Goal: Use online tool/utility: Use online tool/utility

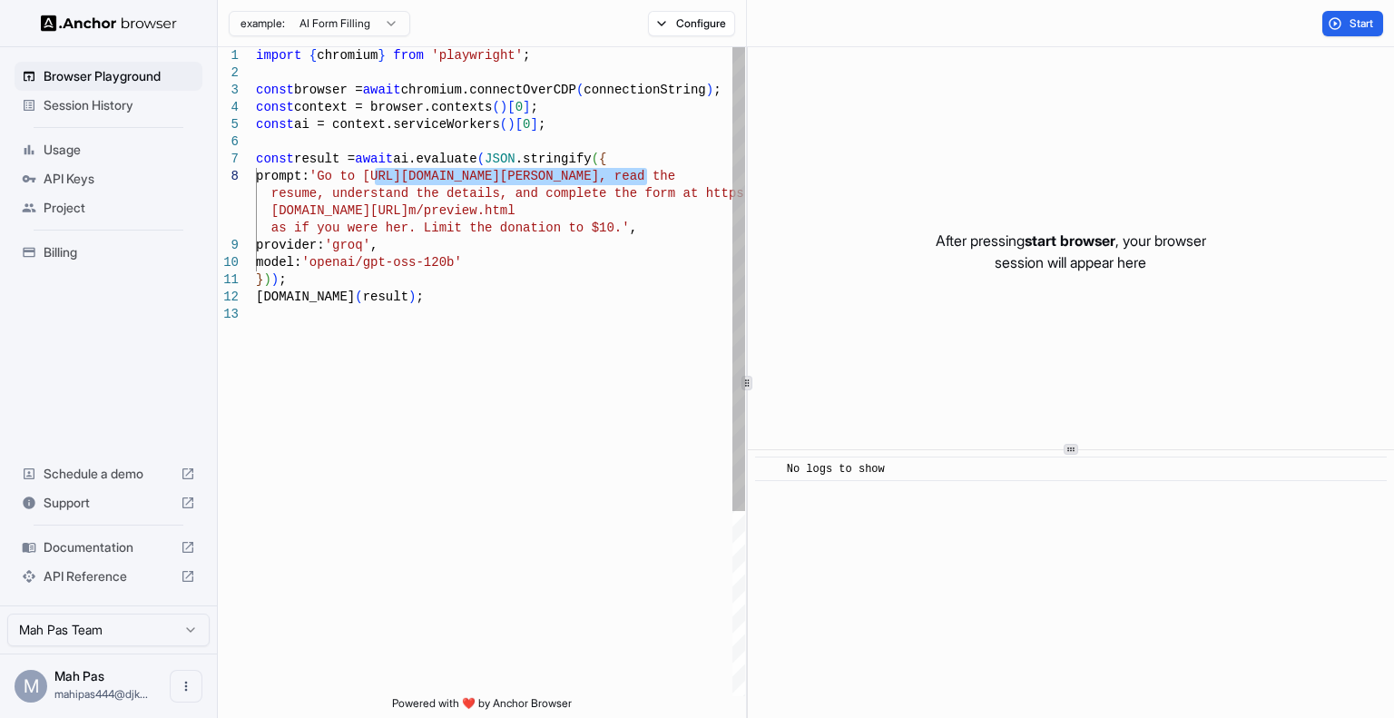
drag, startPoint x: 372, startPoint y: 173, endPoint x: 645, endPoint y: 171, distance: 273.1
click at [645, 171] on div "import { chromium } from 'playwright' ; const browser = await chromium.connectO…" at bounding box center [500, 500] width 489 height 907
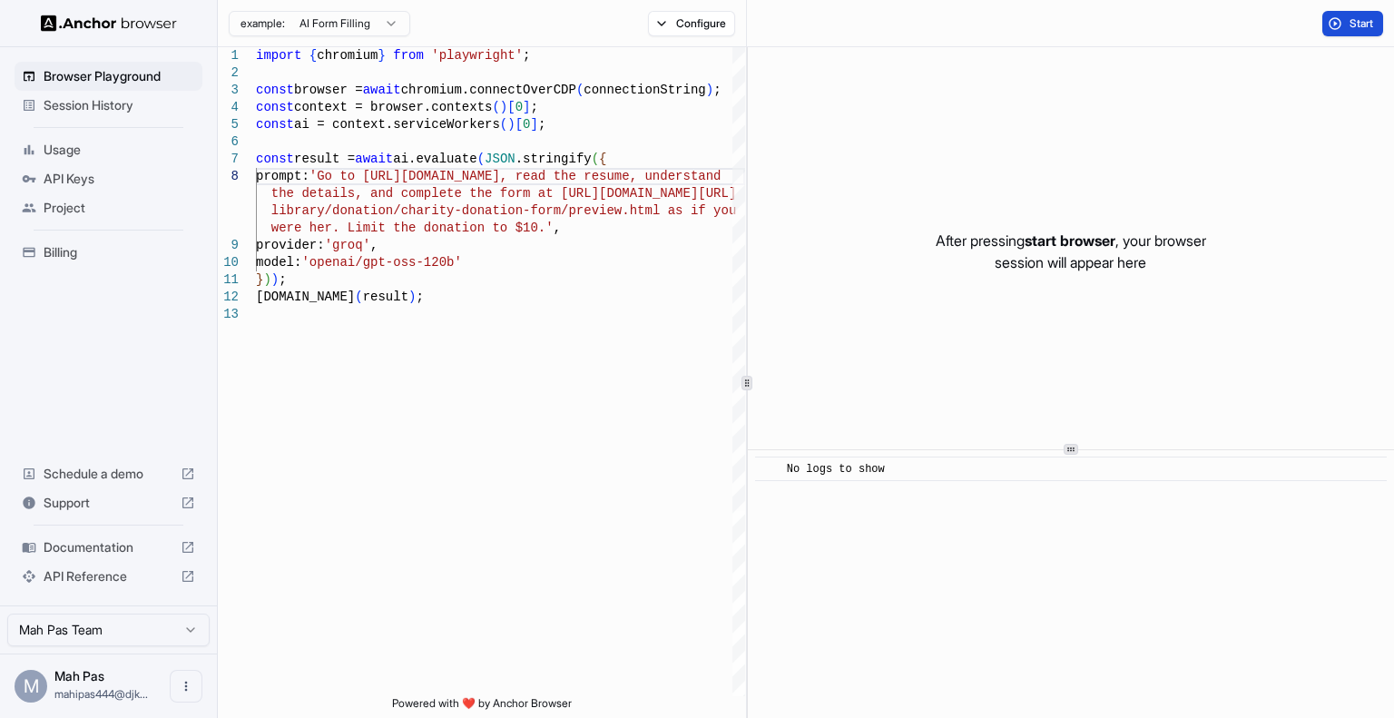
click at [1356, 21] on span "Start" at bounding box center [1361, 23] width 25 height 15
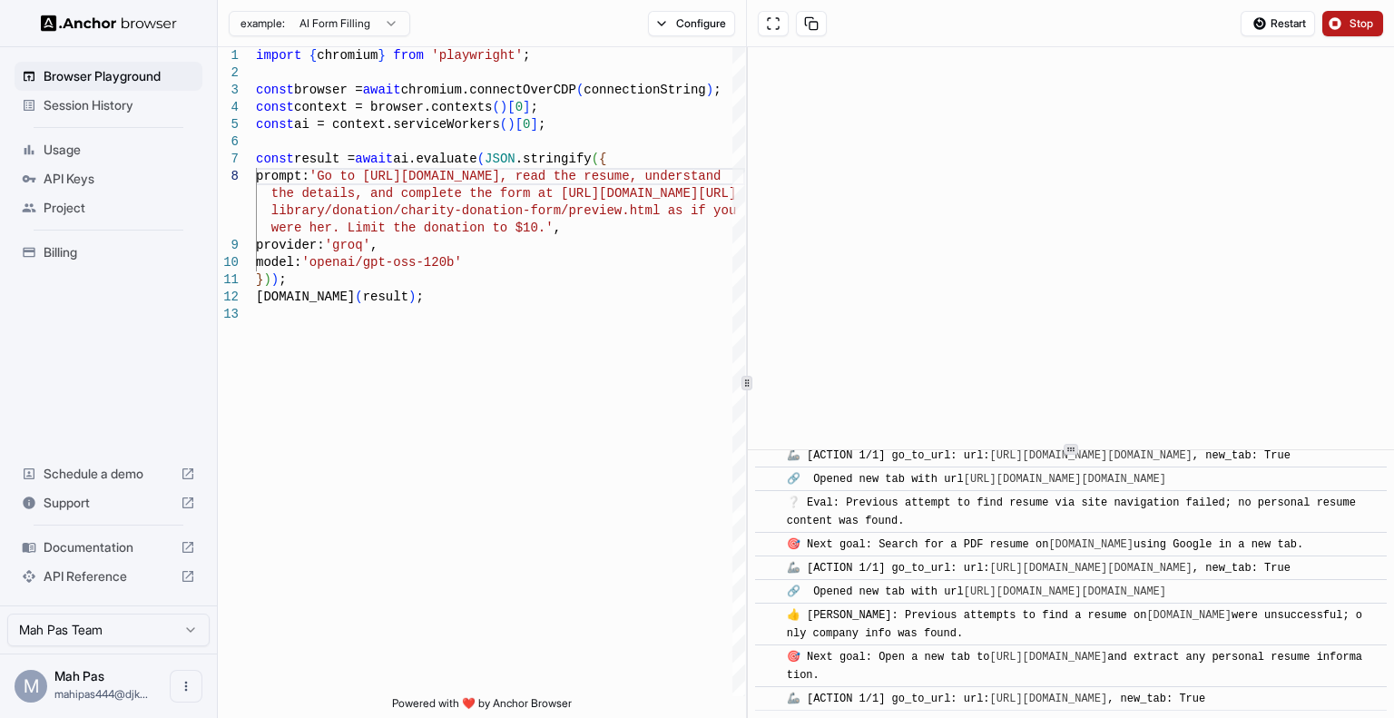
scroll to position [1860, 0]
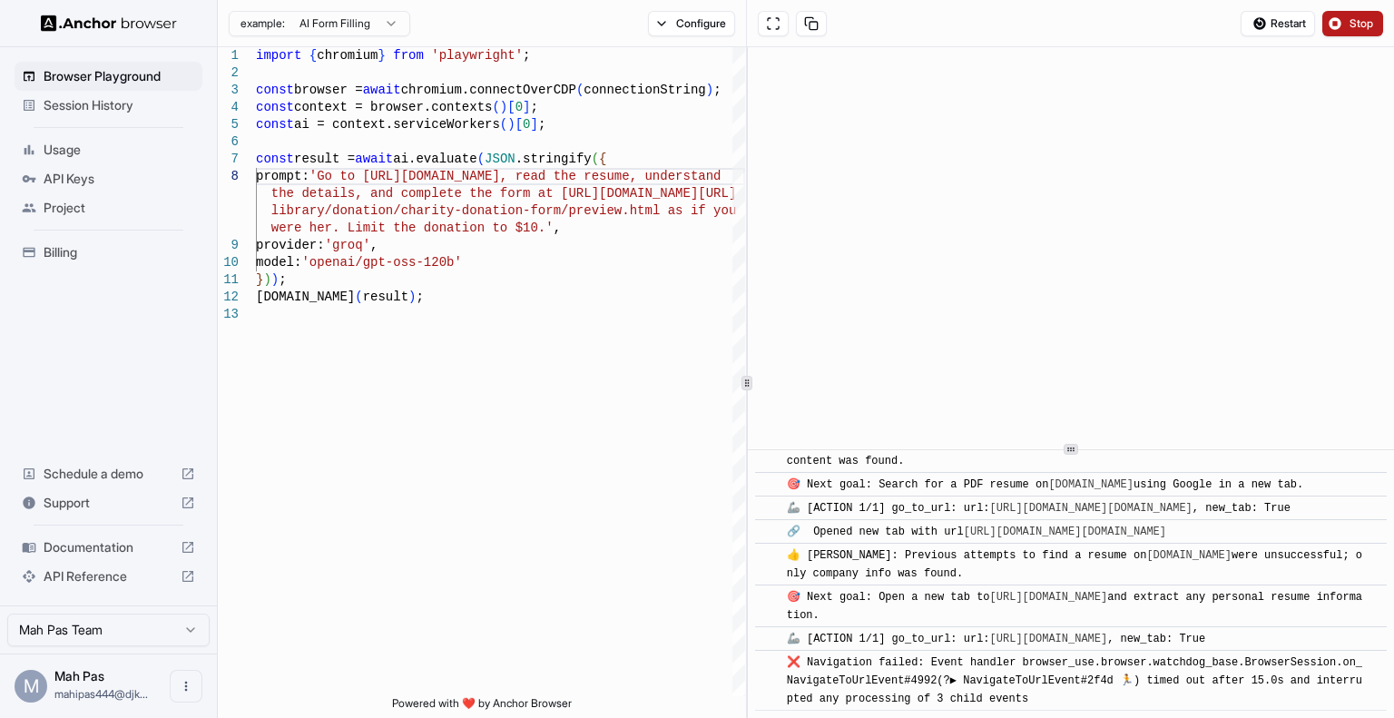
click at [367, 21] on html "Browser Playground Session History Usage API Keys Project Billing Schedule a de…" at bounding box center [697, 359] width 1394 height 718
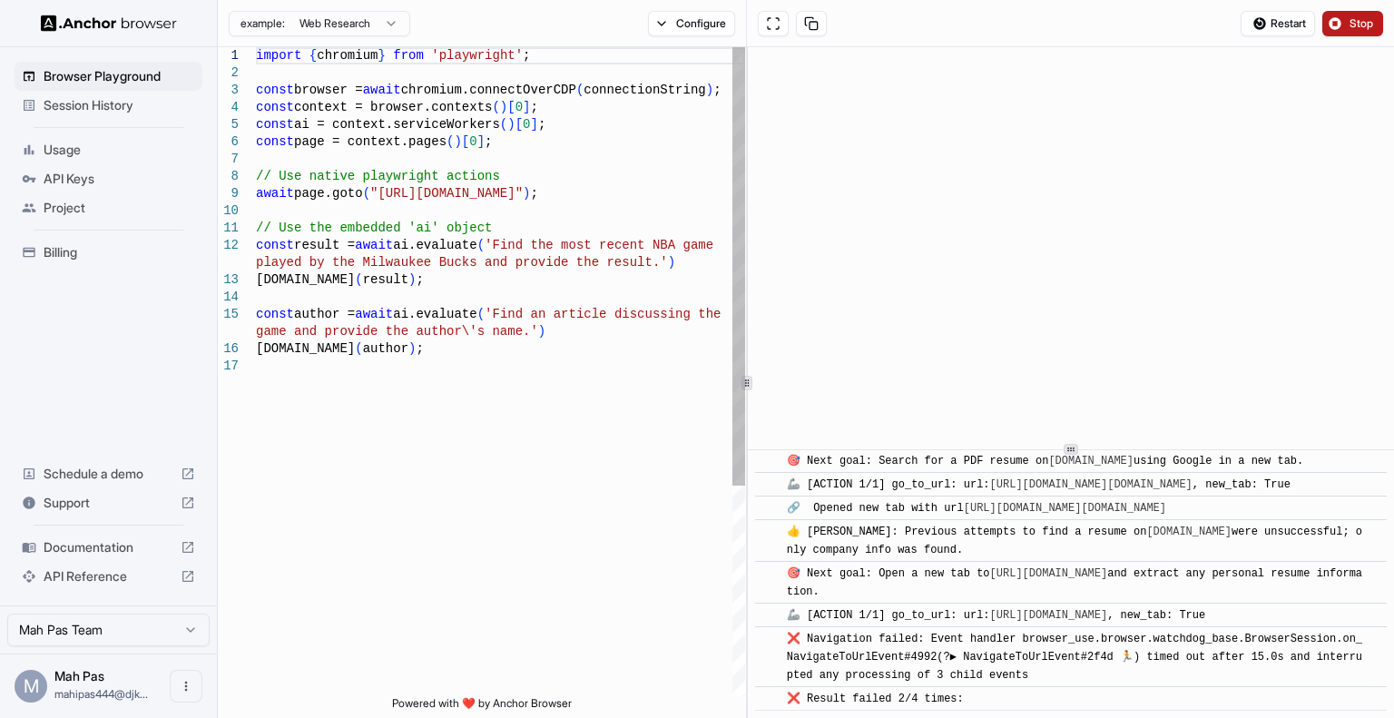
scroll to position [1884, 0]
click at [1360, 24] on span "Stop" at bounding box center [1361, 23] width 25 height 15
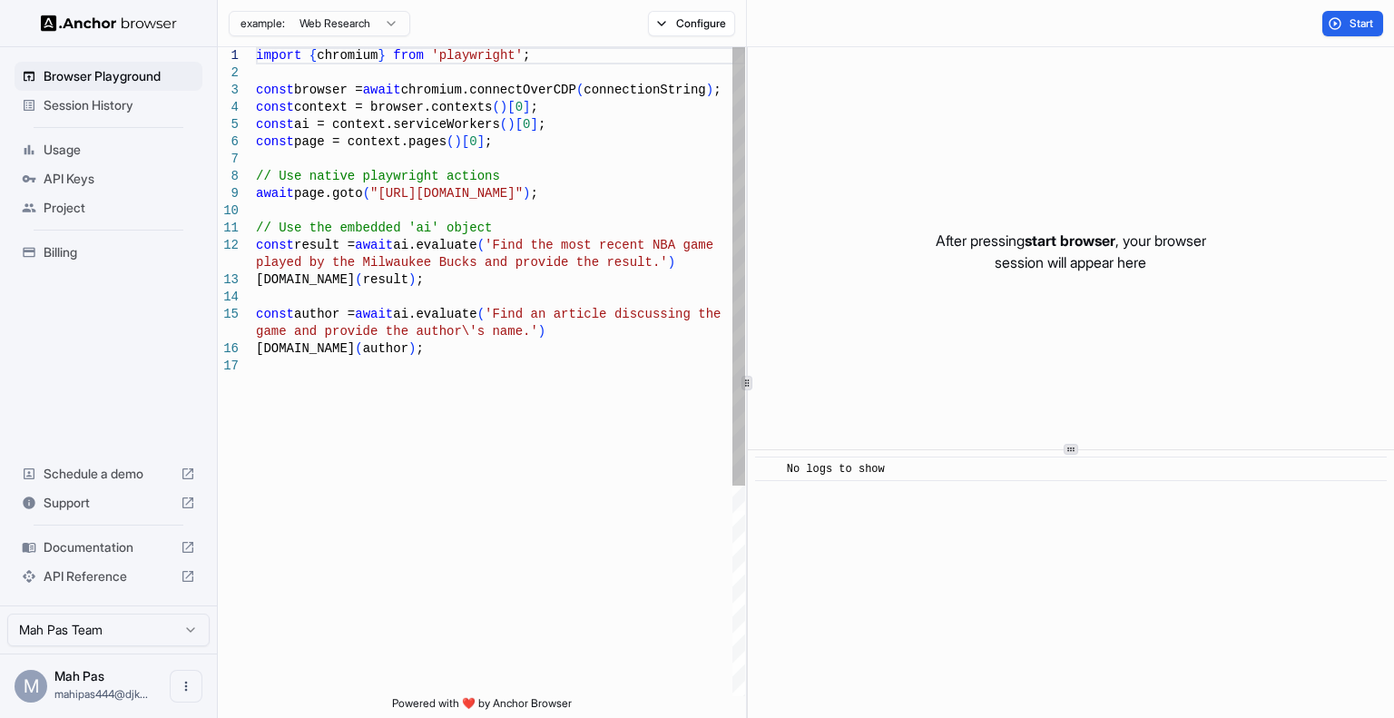
scroll to position [0, 0]
drag, startPoint x: 375, startPoint y: 188, endPoint x: 585, endPoint y: 195, distance: 210.6
click at [585, 195] on div "import { chromium } from 'playwright' ; const browser = await chromium.connectO…" at bounding box center [500, 526] width 489 height 959
click at [1351, 23] on span "Start" at bounding box center [1361, 23] width 25 height 15
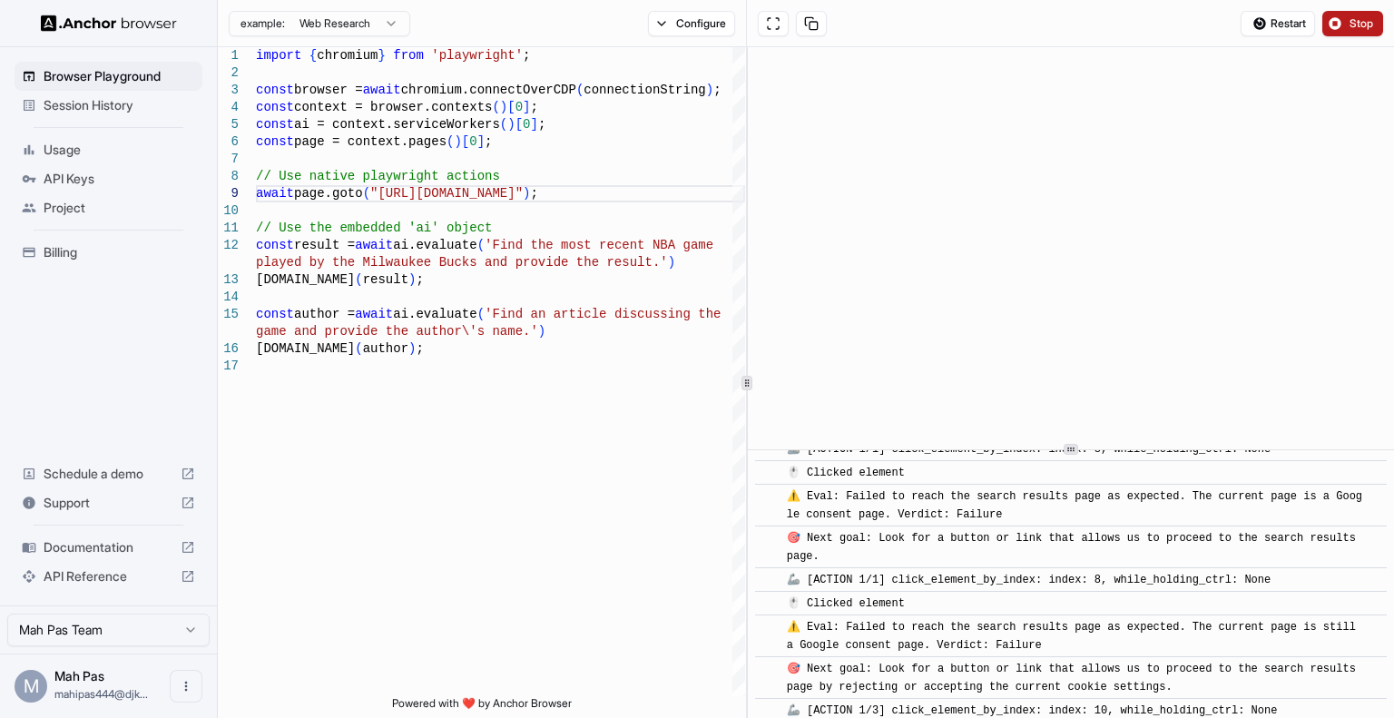
scroll to position [726, 0]
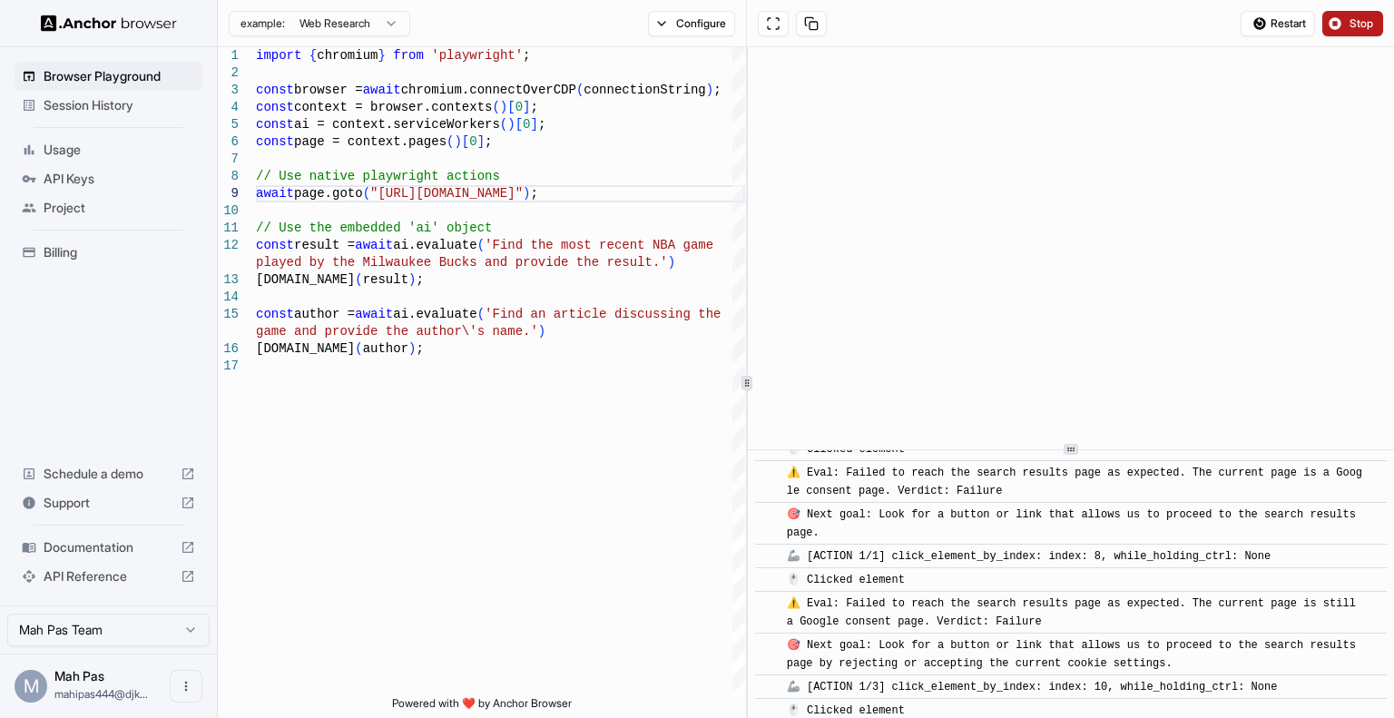
click at [1352, 17] on span "Stop" at bounding box center [1361, 23] width 25 height 15
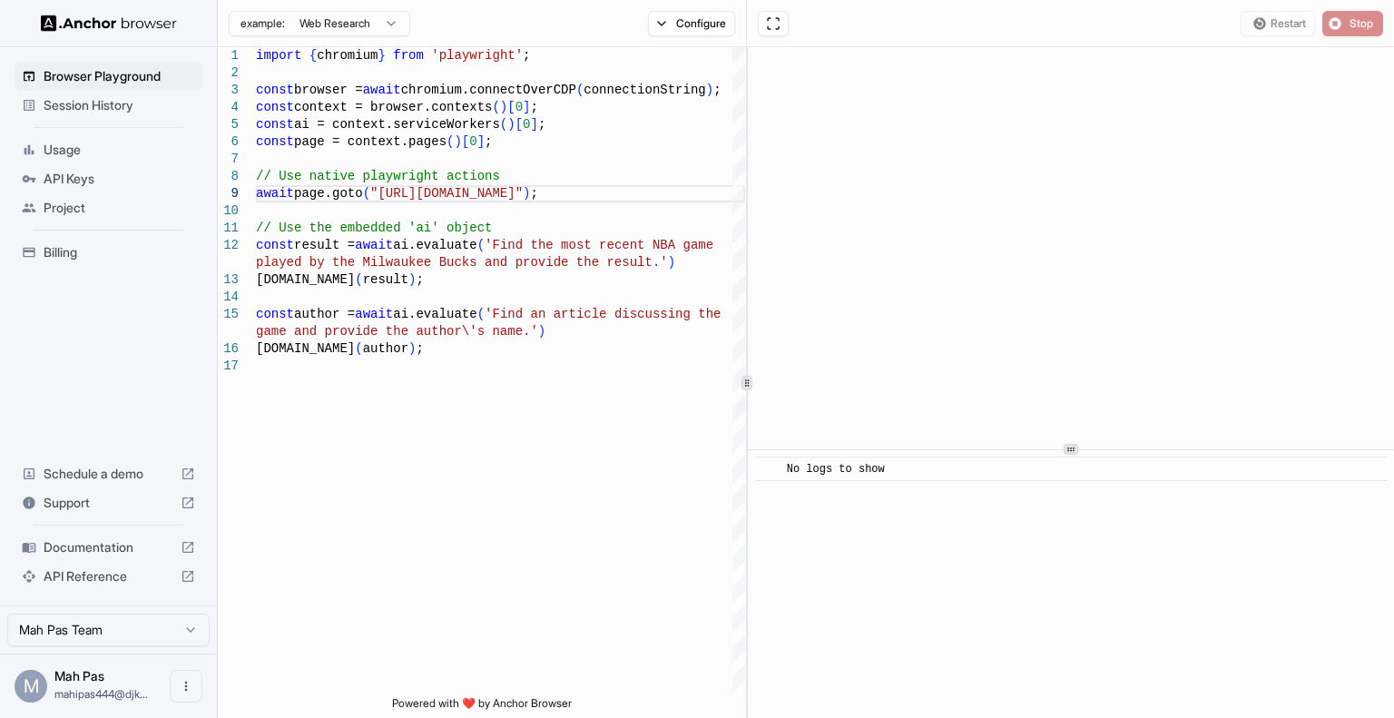
scroll to position [0, 0]
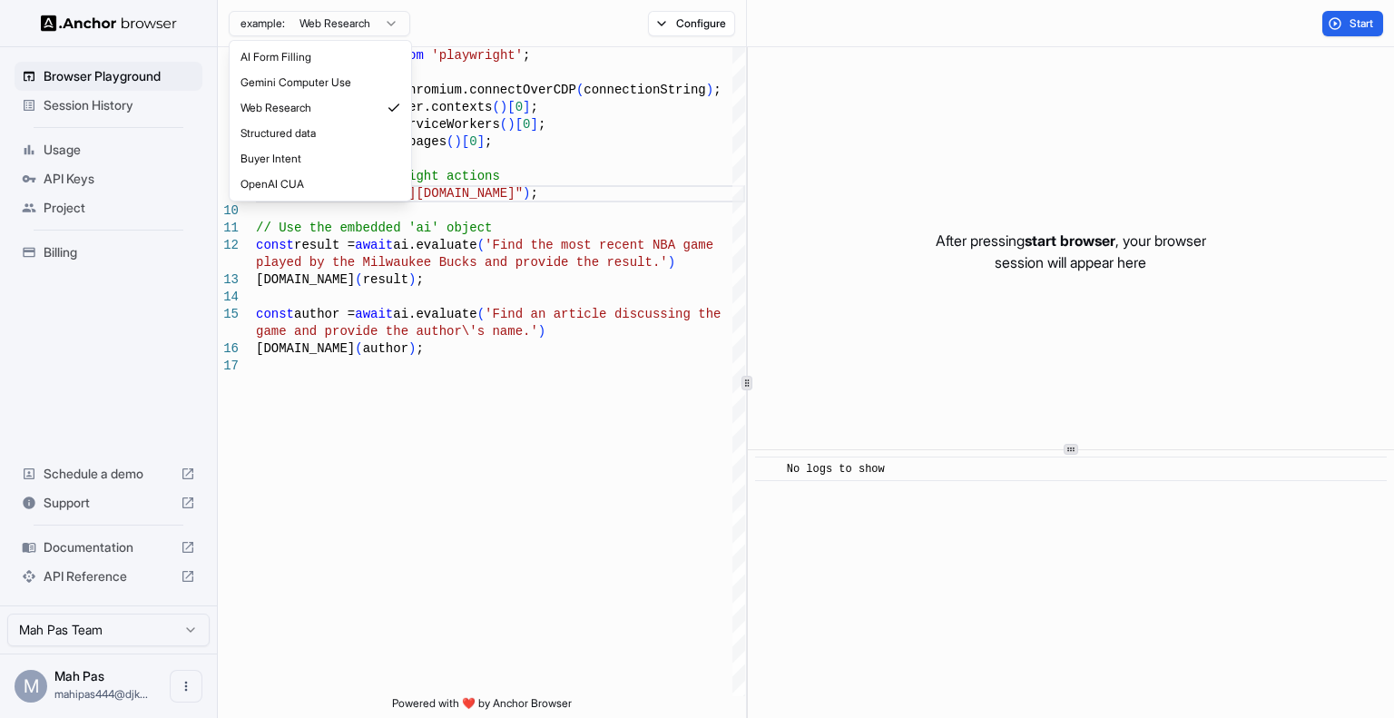
click at [367, 20] on html "Browser Playground Session History Usage API Keys Project Billing Schedule a de…" at bounding box center [697, 359] width 1394 height 718
type textarea "**********"
